Goal: Task Accomplishment & Management: Complete application form

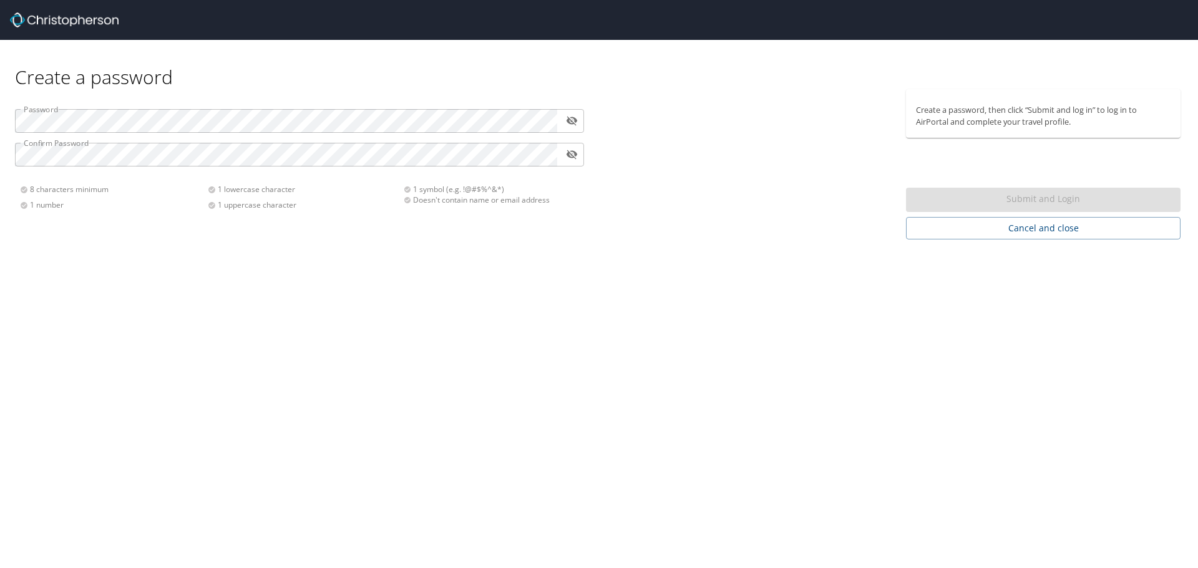
click at [173, 109] on div "Password ​ Confirm Password ​ 8 characters minimum 1 number 1 lowercase charact…" at bounding box center [299, 154] width 584 height 131
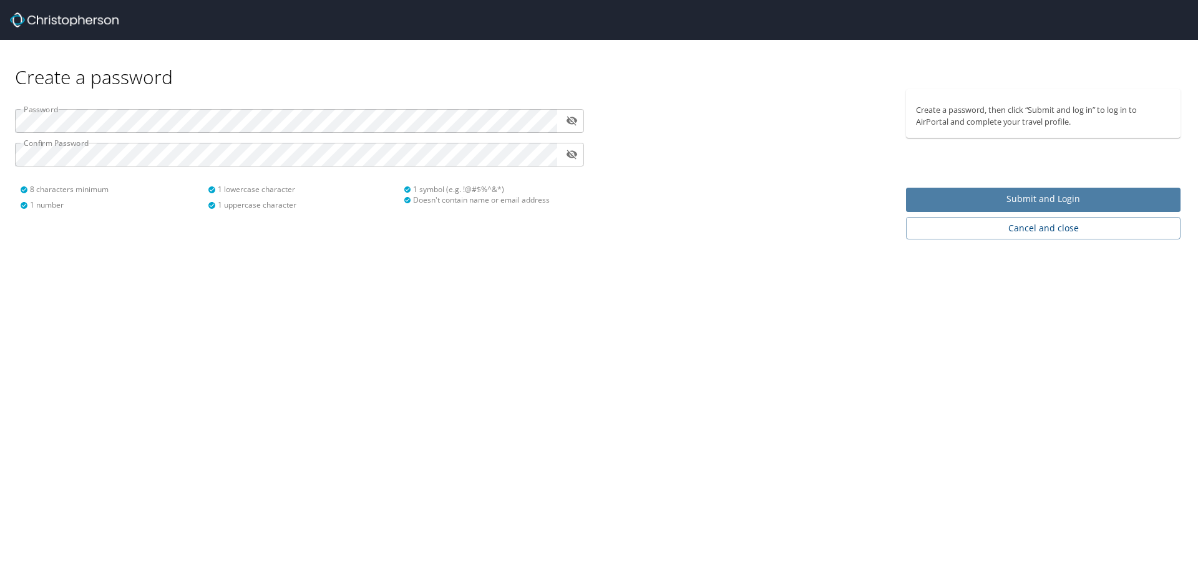
click at [1020, 204] on span "Submit and Login" at bounding box center [1043, 199] width 254 height 16
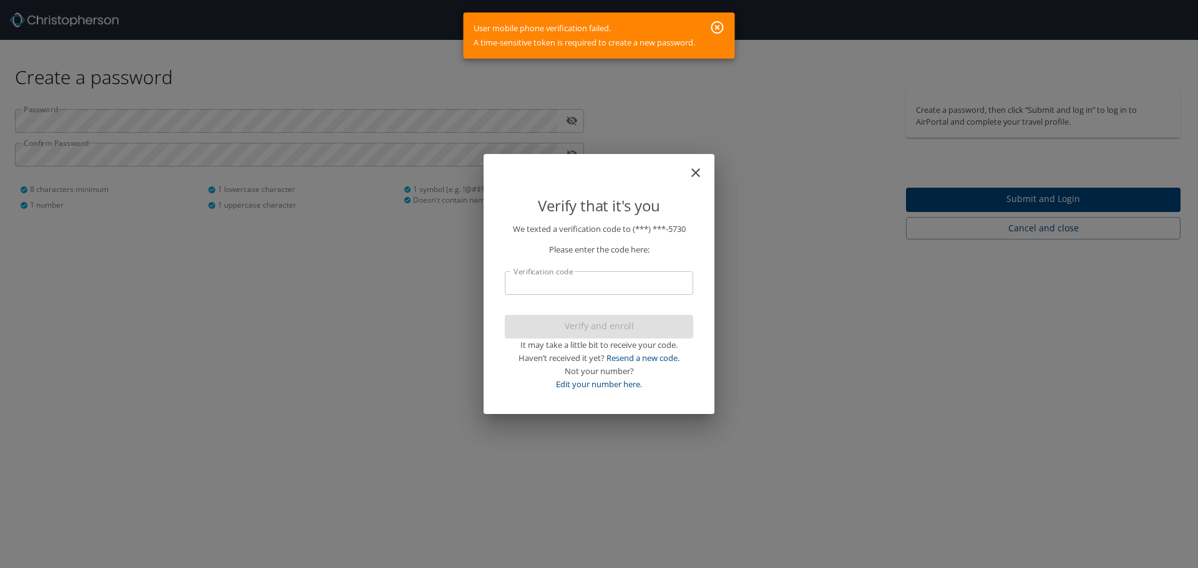
click at [647, 288] on input "Verification code" at bounding box center [599, 283] width 188 height 24
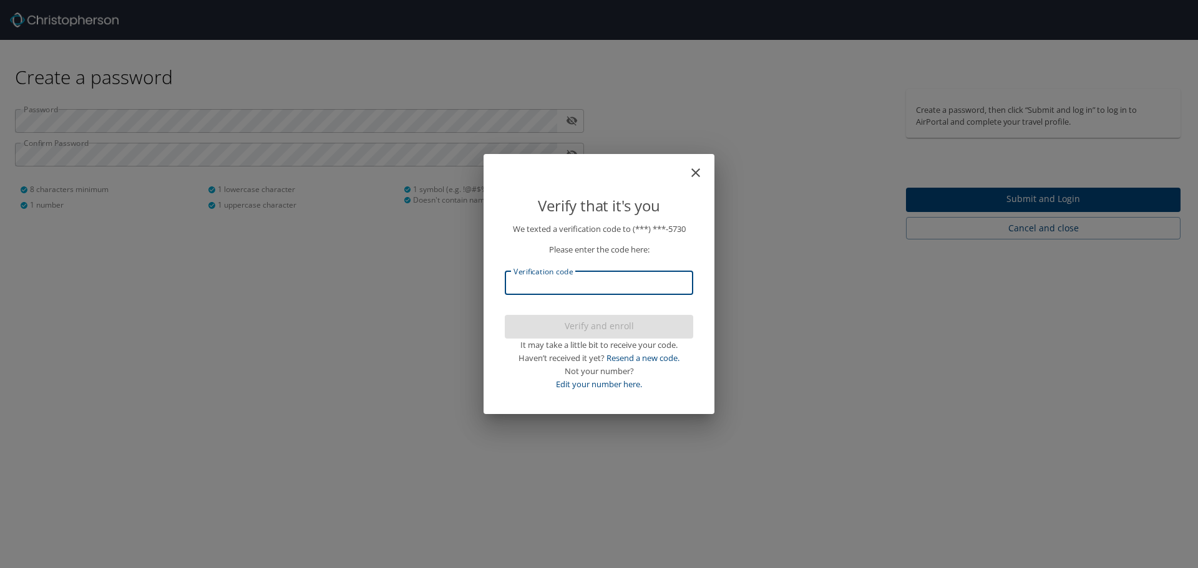
click at [647, 288] on input "Verification code" at bounding box center [599, 283] width 188 height 24
click at [667, 361] on link "Resend a new code." at bounding box center [642, 357] width 73 height 11
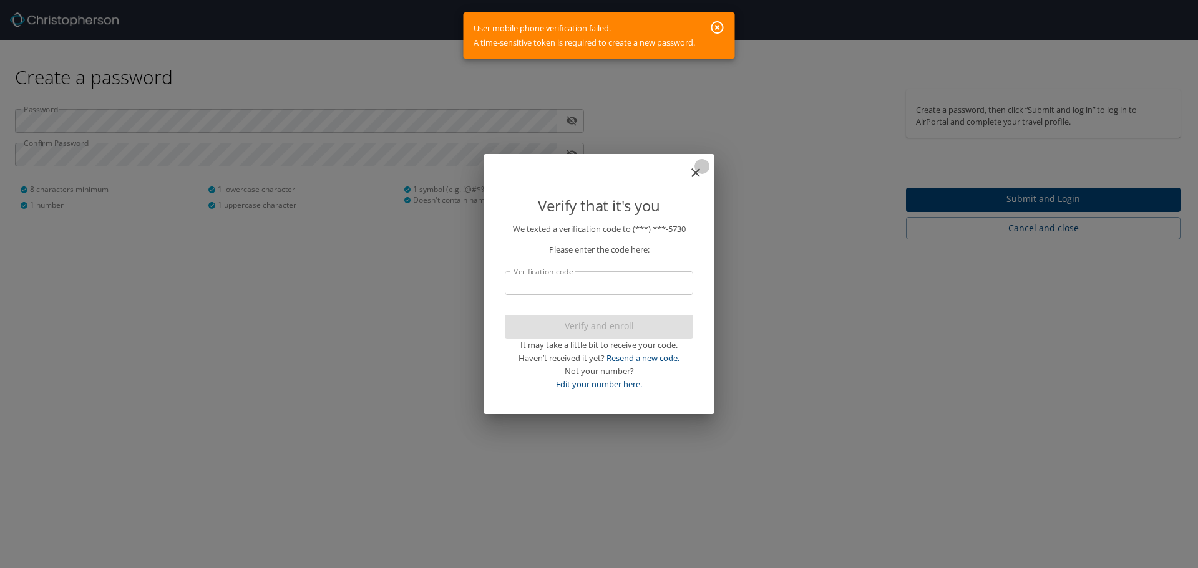
click at [697, 175] on icon "close" at bounding box center [695, 172] width 15 height 15
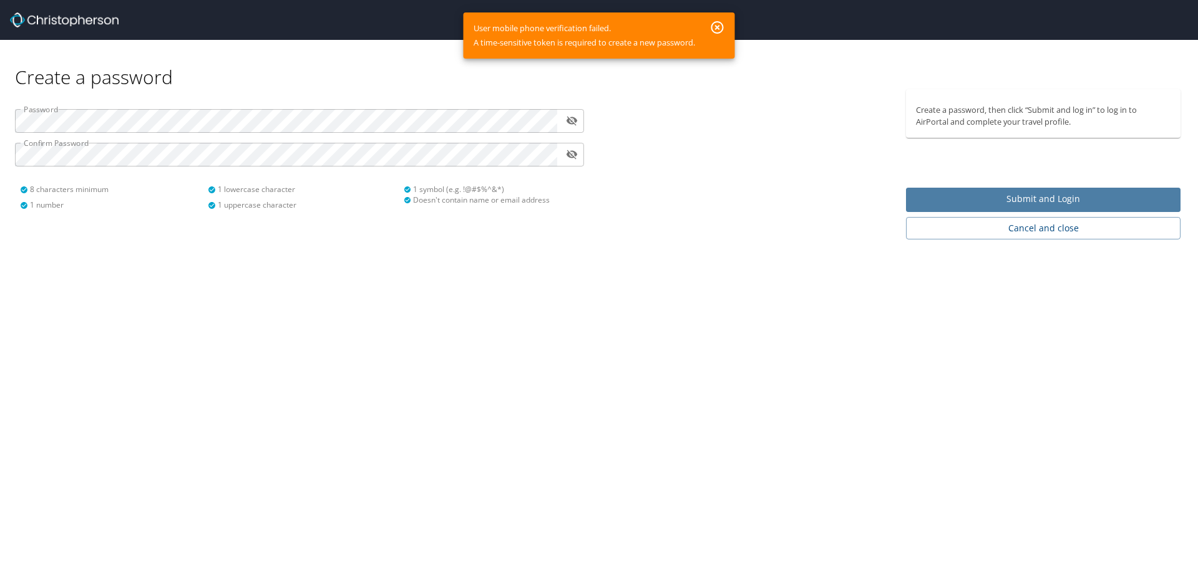
click at [1044, 202] on span "Submit and Login" at bounding box center [1043, 199] width 254 height 16
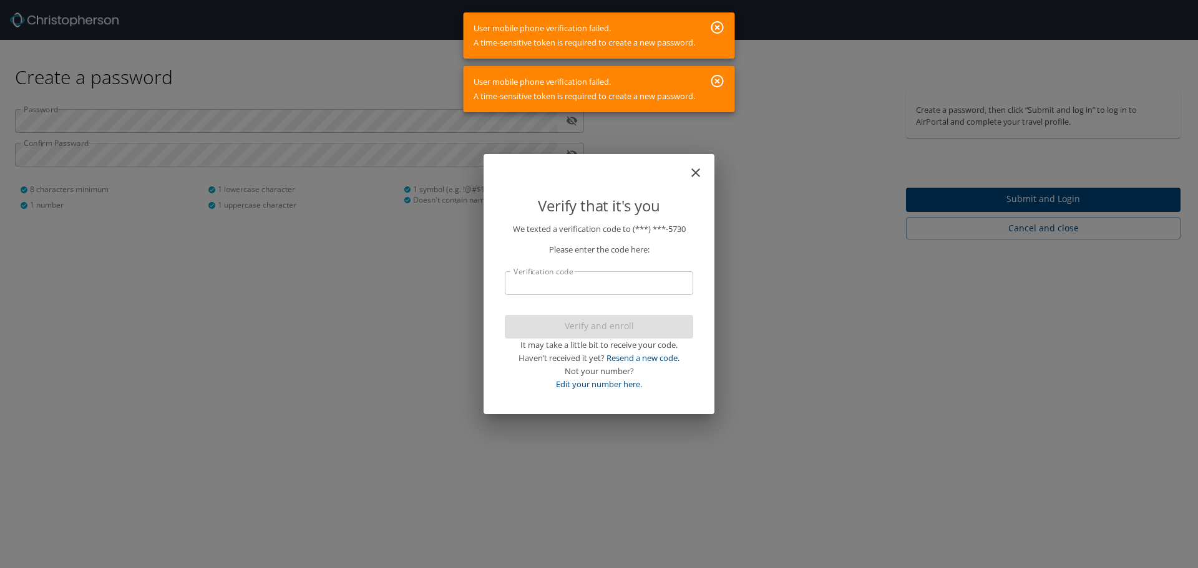
click at [598, 292] on input "Verification code" at bounding box center [599, 283] width 188 height 24
click at [619, 383] on link "Edit your number here." at bounding box center [599, 384] width 86 height 11
select select "US"
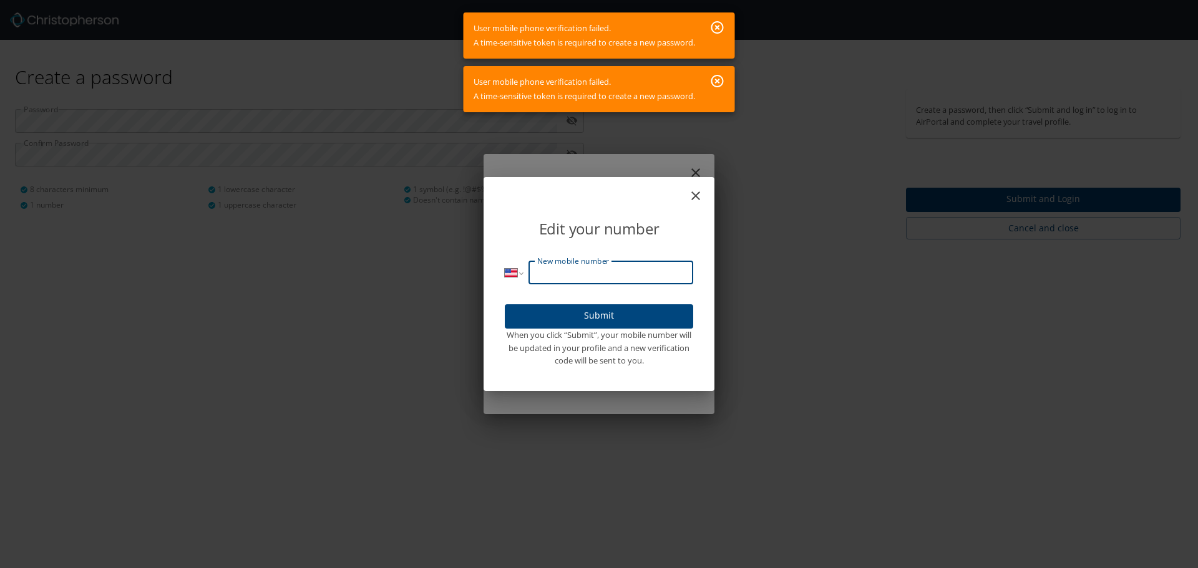
click at [593, 278] on input "New mobile number" at bounding box center [610, 273] width 165 height 24
type input "[PHONE_NUMBER]"
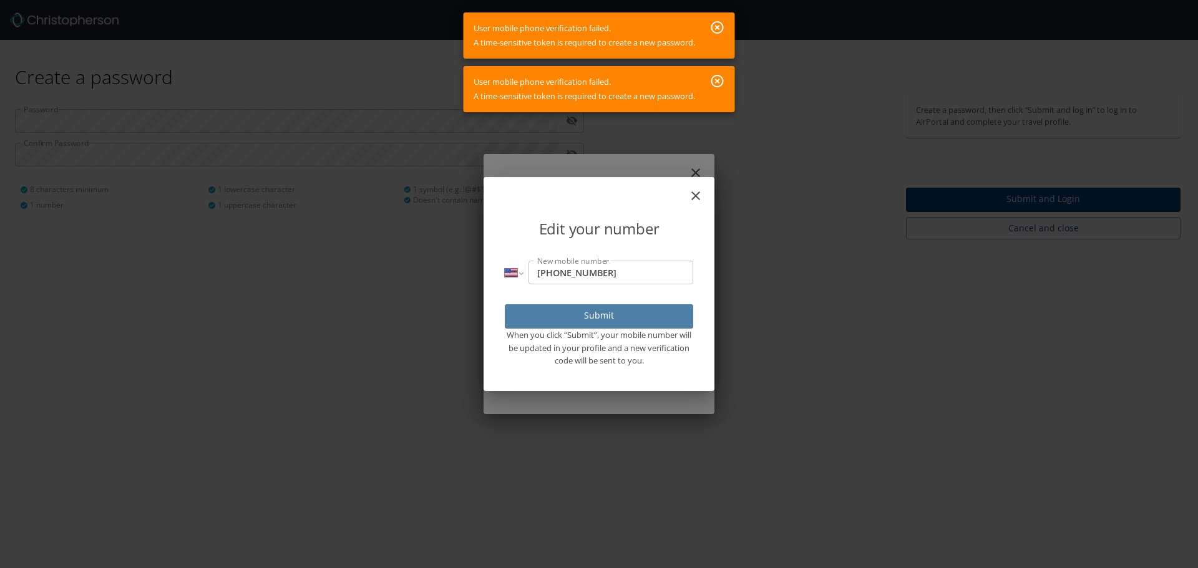
click at [591, 316] on span "Submit" at bounding box center [599, 316] width 168 height 16
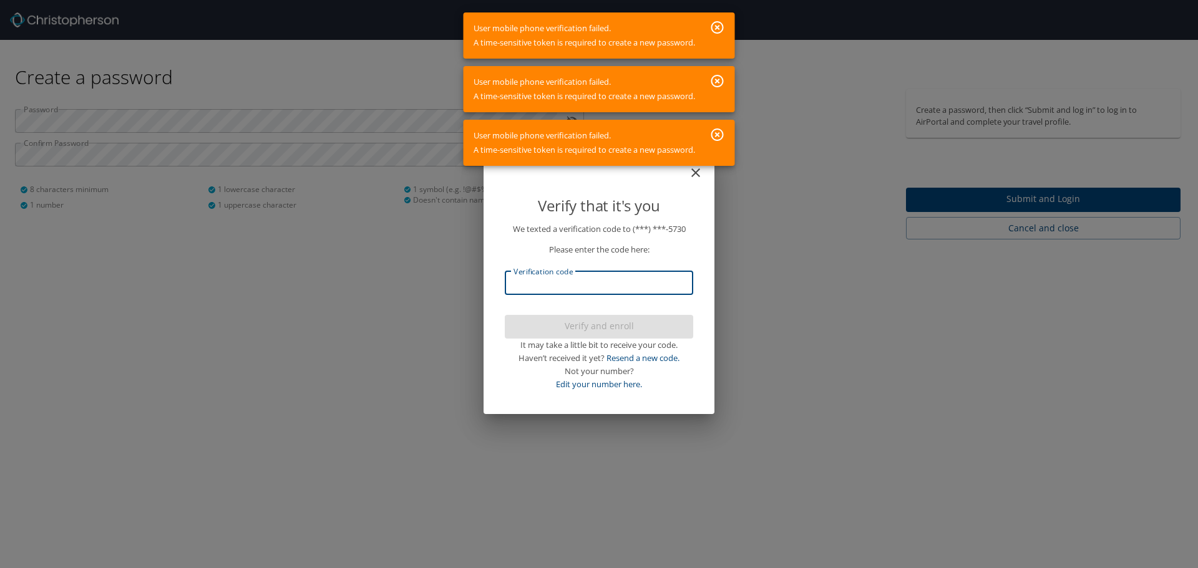
click at [599, 286] on input "Verification code" at bounding box center [599, 283] width 188 height 24
click at [699, 174] on icon "close" at bounding box center [695, 172] width 15 height 15
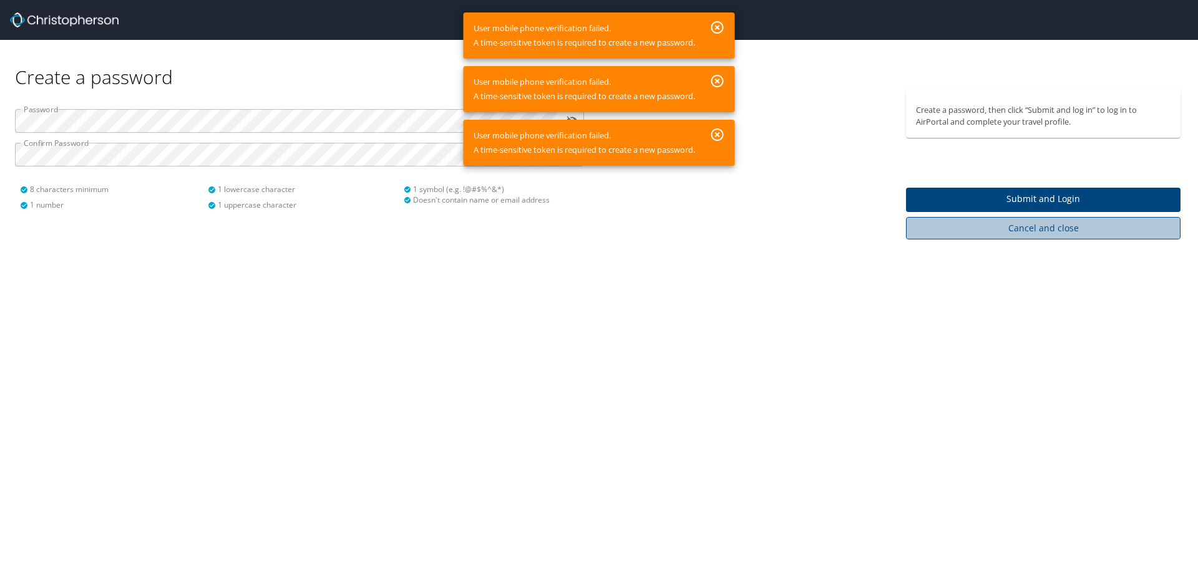
click at [1025, 225] on span "Cancel and close" at bounding box center [1043, 229] width 254 height 16
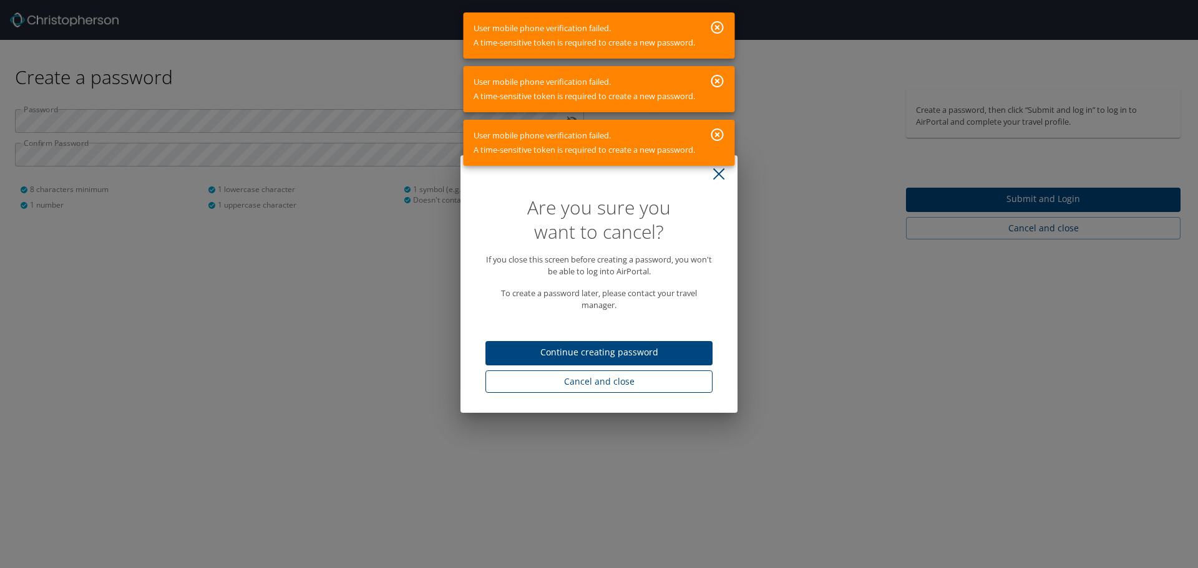
click at [586, 384] on span "Cancel and close" at bounding box center [598, 382] width 207 height 16
